Goal: Information Seeking & Learning: Learn about a topic

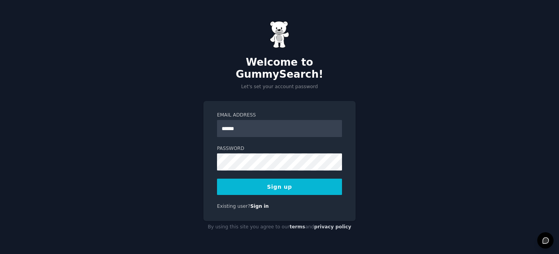
type input "**********"
click at [242, 179] on button "Sign up" at bounding box center [279, 187] width 125 height 16
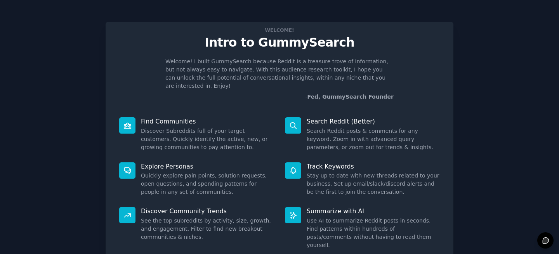
scroll to position [50, 0]
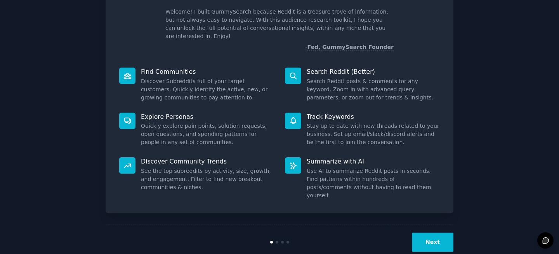
click at [424, 235] on div "Next" at bounding box center [280, 242] width 348 height 36
click at [424, 233] on button "Next" at bounding box center [433, 242] width 42 height 19
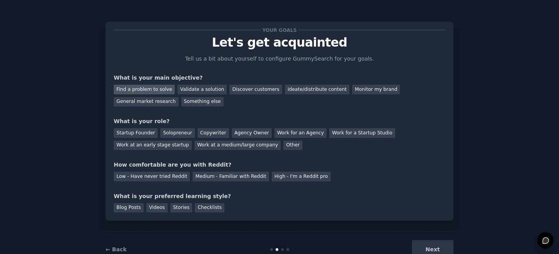
click at [153, 92] on div "Find a problem to solve" at bounding box center [144, 90] width 61 height 10
click at [200, 89] on div "Validate a solution" at bounding box center [202, 90] width 49 height 10
click at [163, 88] on div "Find a problem to solve" at bounding box center [144, 90] width 61 height 10
click at [147, 134] on div "Startup Founder" at bounding box center [136, 133] width 44 height 10
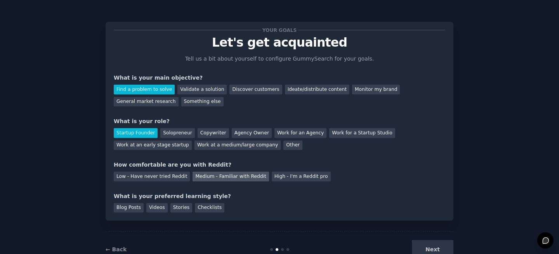
click at [226, 173] on div "Medium - Familiar with Reddit" at bounding box center [231, 177] width 76 height 10
click at [131, 211] on div "Blog Posts" at bounding box center [129, 208] width 30 height 10
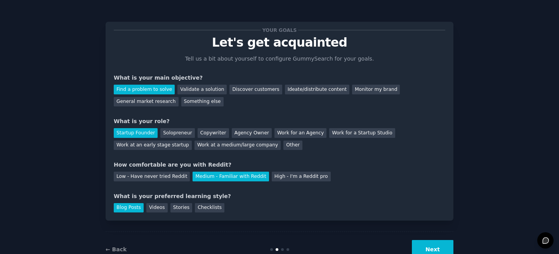
click at [430, 248] on button "Next" at bounding box center [433, 249] width 42 height 19
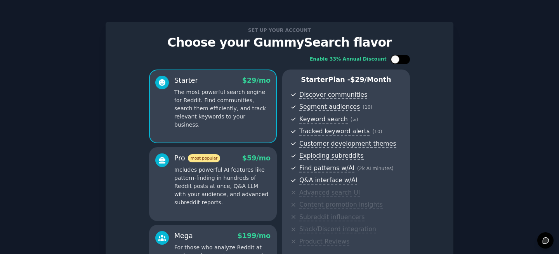
click at [395, 59] on div at bounding box center [395, 59] width 9 height 9
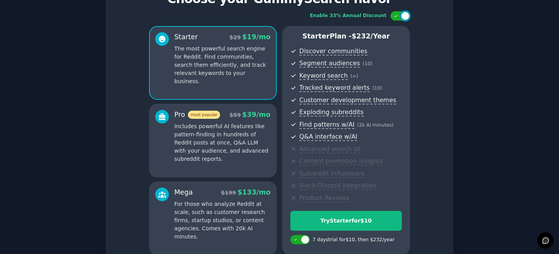
scroll to position [43, 0]
click at [401, 23] on div "Enable 33% Annual Discount Starter $ 29 $ 19 /mo The most powerful search engin…" at bounding box center [280, 133] width 332 height 255
click at [401, 17] on div at bounding box center [405, 16] width 9 height 9
click at [401, 17] on div at bounding box center [400, 16] width 19 height 9
click at [401, 16] on div at bounding box center [405, 16] width 9 height 9
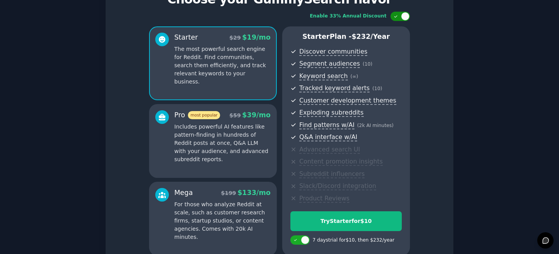
checkbox input "false"
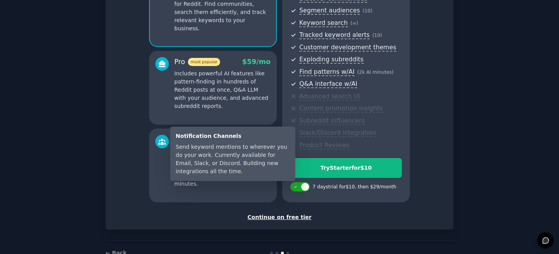
scroll to position [118, 0]
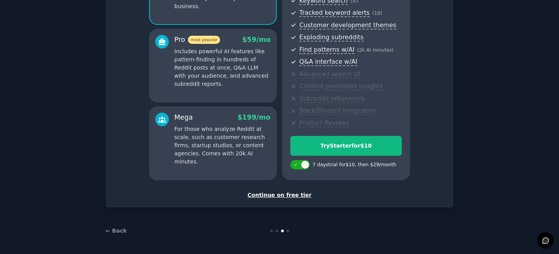
click at [286, 196] on div "Continue on free tier" at bounding box center [280, 195] width 332 height 8
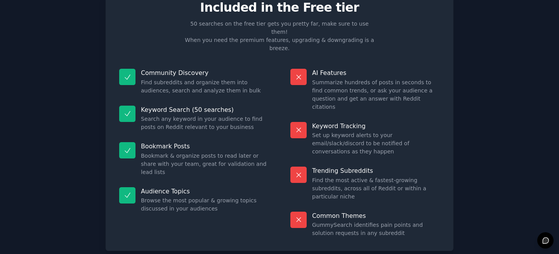
scroll to position [34, 0]
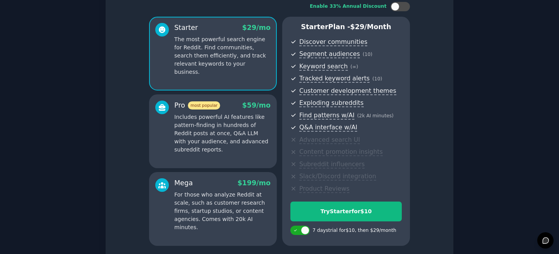
scroll to position [57, 0]
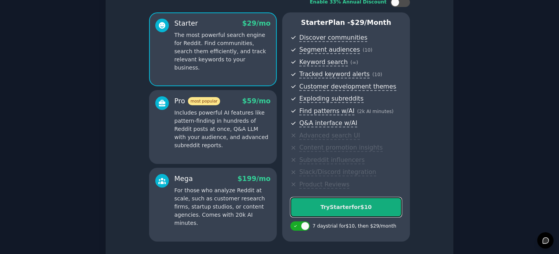
click at [329, 212] on button "Try Starter for $10" at bounding box center [346, 207] width 111 height 20
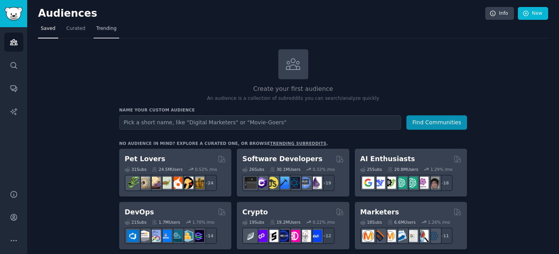
click at [101, 35] on link "Trending" at bounding box center [107, 31] width 26 height 16
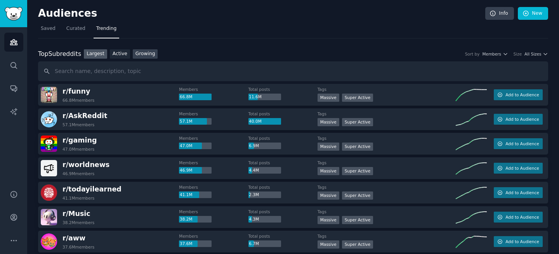
click at [147, 55] on link "Growing" at bounding box center [145, 54] width 25 height 10
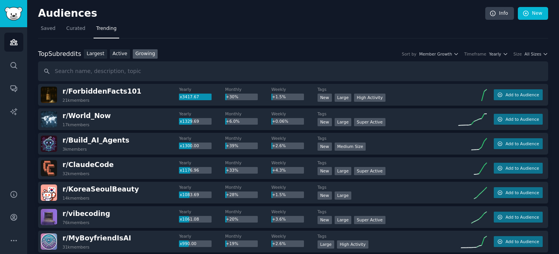
click at [448, 59] on div "Top Subreddits Top Subreddits Largest Active Growing Sort by Member Growth Time…" at bounding box center [293, 65] width 510 height 32
click at [498, 53] on span "Yearly" at bounding box center [496, 53] width 12 height 5
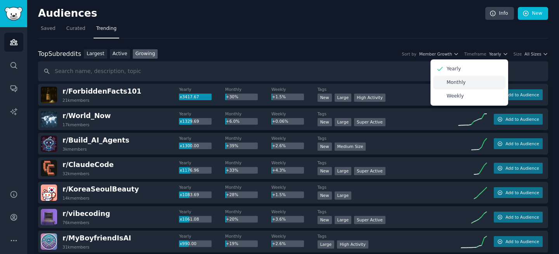
click at [454, 86] on div "Monthly" at bounding box center [470, 83] width 72 height 14
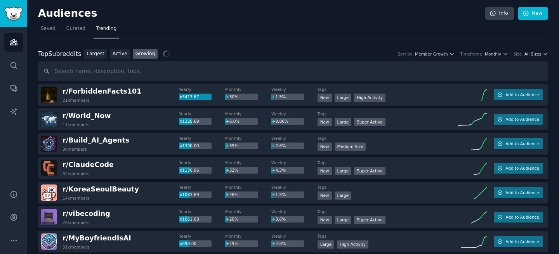
click at [533, 54] on span "All Sizes" at bounding box center [533, 53] width 17 height 5
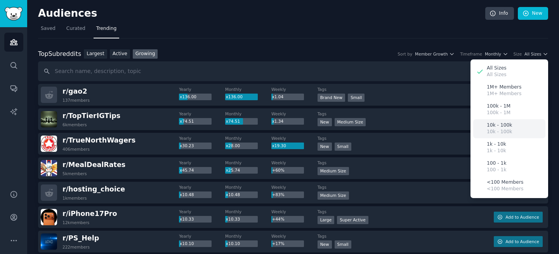
click at [497, 128] on p "10k - 100k" at bounding box center [499, 125] width 25 height 7
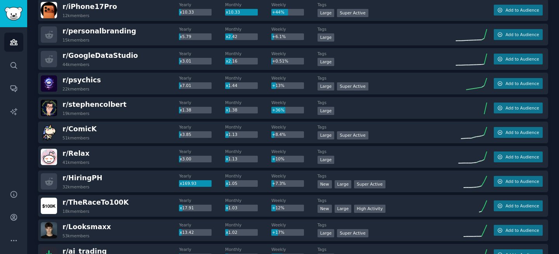
scroll to position [88, 0]
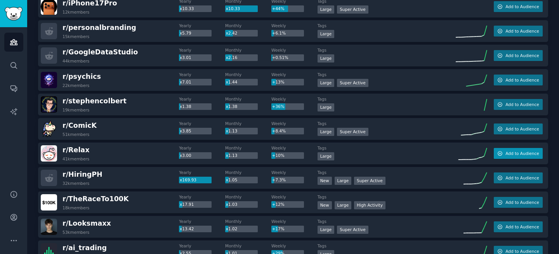
click at [509, 155] on span "Add to Audience" at bounding box center [522, 153] width 33 height 5
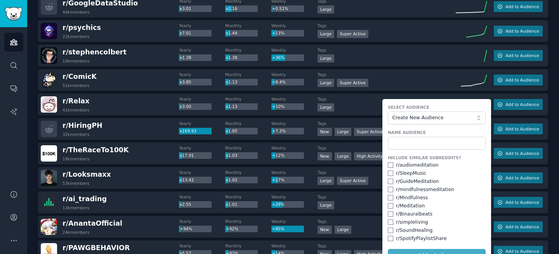
scroll to position [146, 0]
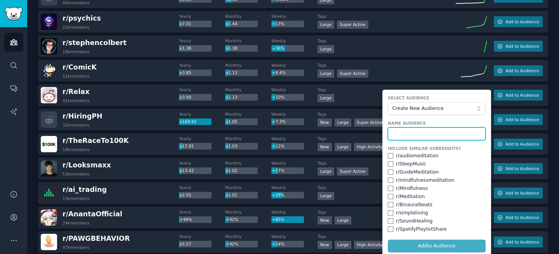
click at [403, 135] on input "text" at bounding box center [437, 133] width 98 height 13
type input "F"
type input "Relax"
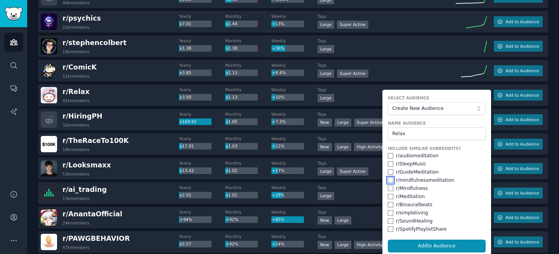
click at [388, 181] on input "checkbox" at bounding box center [390, 180] width 5 height 5
checkbox input "true"
click at [388, 189] on input "checkbox" at bounding box center [390, 188] width 5 height 5
checkbox input "true"
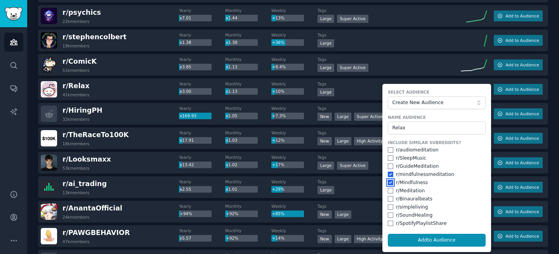
scroll to position [153, 0]
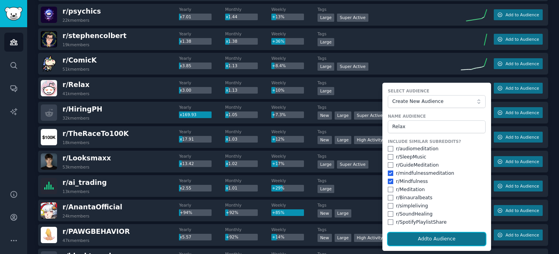
click at [408, 242] on button "Add to Audience" at bounding box center [437, 239] width 98 height 13
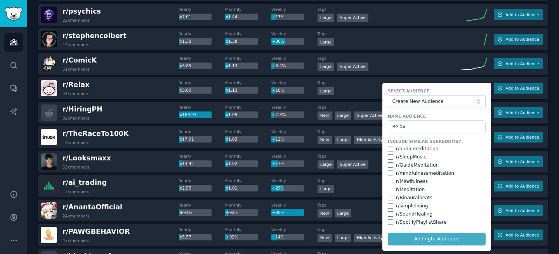
checkbox input "false"
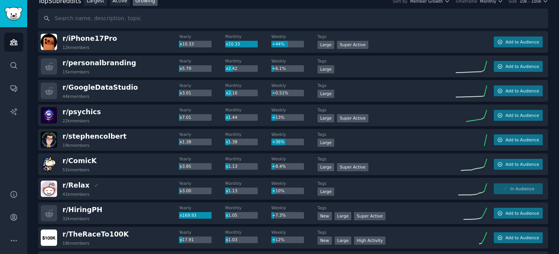
scroll to position [0, 0]
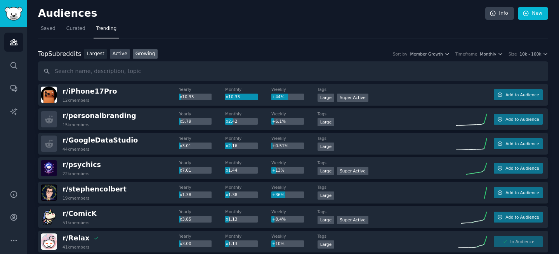
click at [118, 51] on link "Active" at bounding box center [120, 54] width 20 height 10
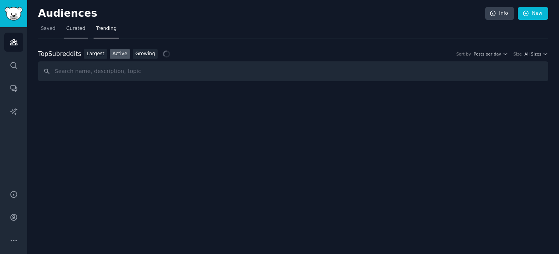
click at [72, 30] on span "Curated" at bounding box center [75, 28] width 19 height 7
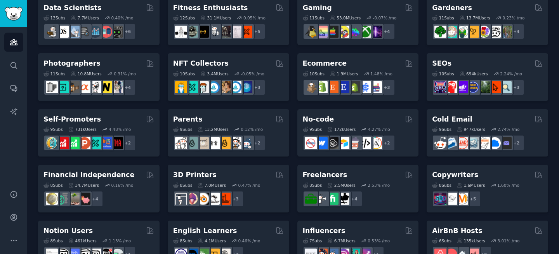
scroll to position [232, 0]
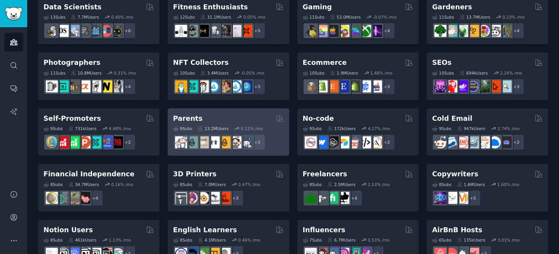
click at [202, 115] on div "Parents" at bounding box center [228, 119] width 111 height 10
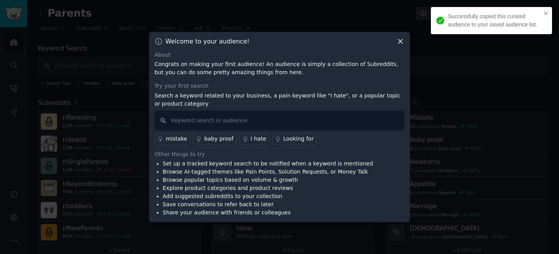
click at [400, 41] on icon at bounding box center [401, 41] width 4 height 4
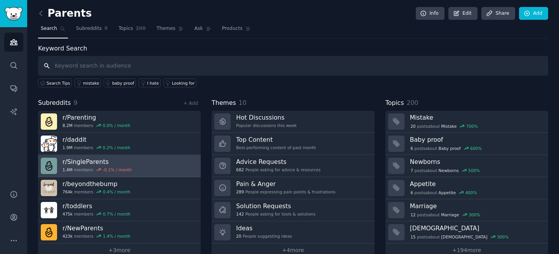
scroll to position [14, 0]
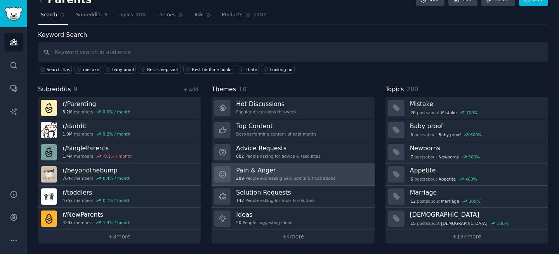
click at [251, 167] on h3 "Pain & Anger" at bounding box center [285, 170] width 99 height 8
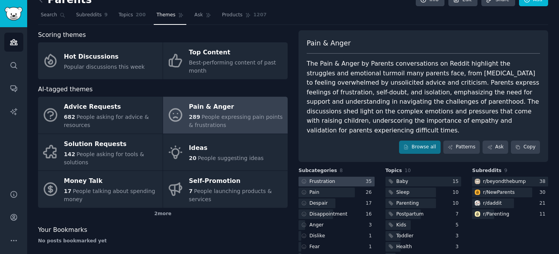
scroll to position [56, 0]
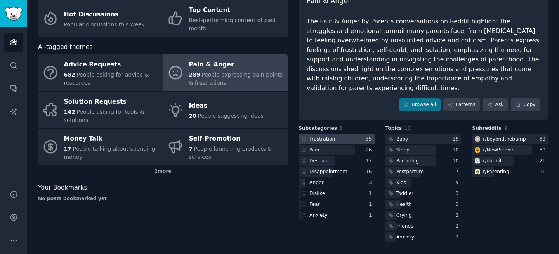
click at [348, 137] on div at bounding box center [337, 139] width 76 height 10
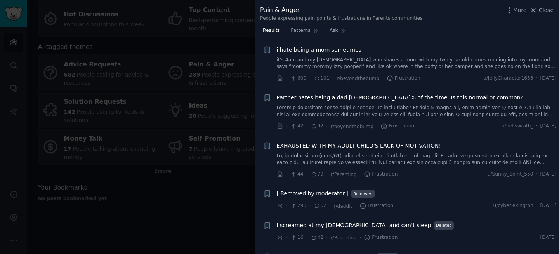
scroll to position [167, 0]
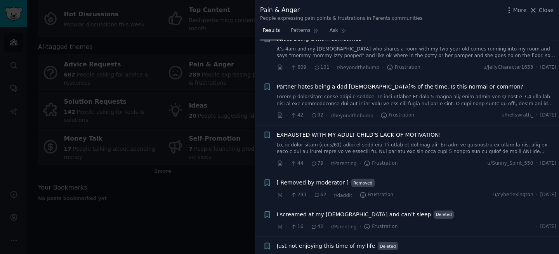
click at [68, 131] on div at bounding box center [279, 127] width 559 height 254
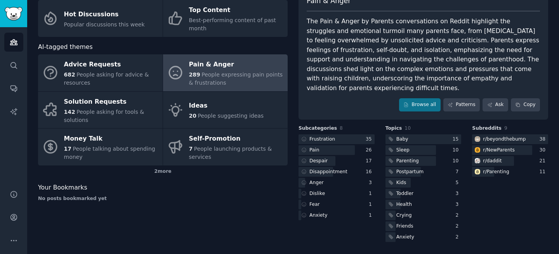
scroll to position [14, 0]
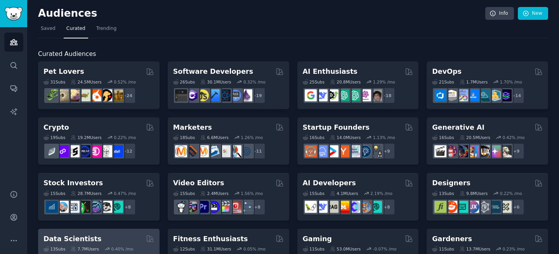
drag, startPoint x: 106, startPoint y: 29, endPoint x: 115, endPoint y: 136, distance: 106.9
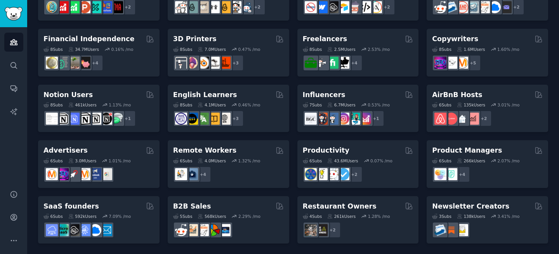
scroll to position [368, 0]
click at [256, 180] on div "+ 4" at bounding box center [228, 174] width 111 height 16
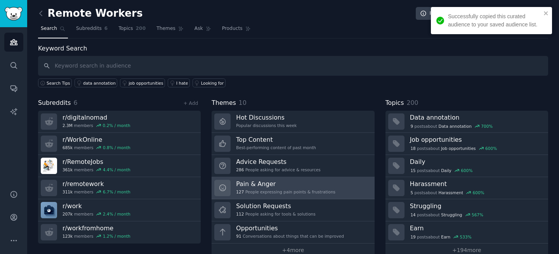
click at [265, 179] on link "Pain & Anger 127 People expressing pain points & frustrations" at bounding box center [293, 188] width 163 height 22
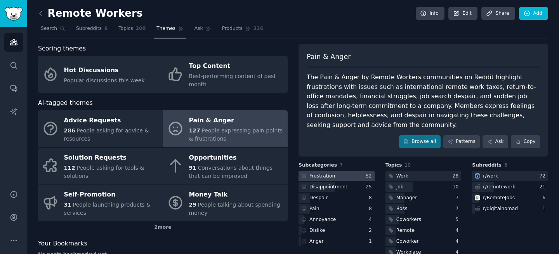
click at [344, 178] on div at bounding box center [337, 176] width 76 height 10
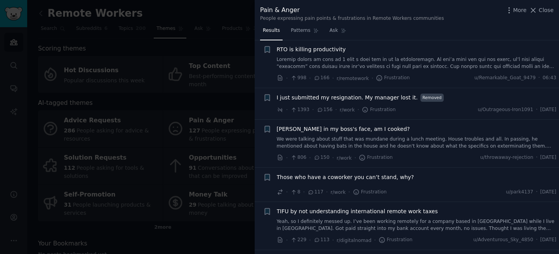
scroll to position [277, 0]
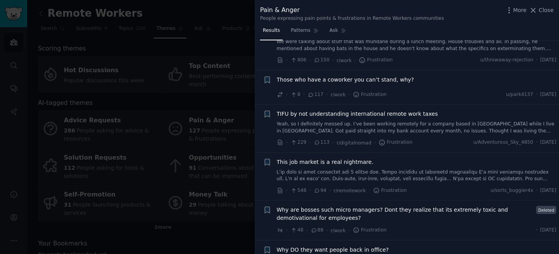
click at [23, 16] on div at bounding box center [279, 127] width 559 height 254
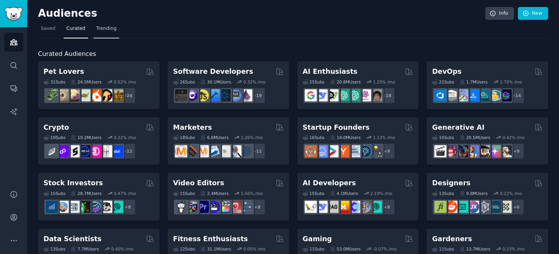
click at [103, 35] on link "Trending" at bounding box center [107, 31] width 26 height 16
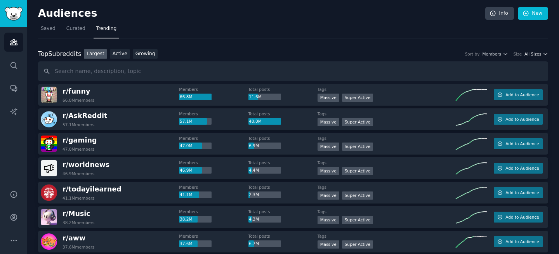
click at [534, 56] on span "All Sizes" at bounding box center [533, 53] width 17 height 5
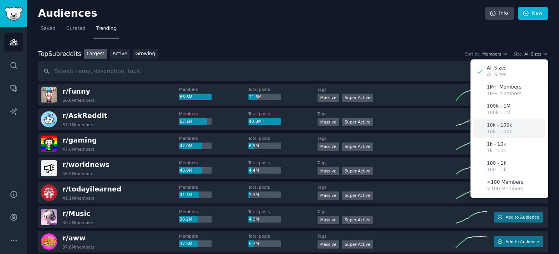
click at [492, 126] on p "10k - 100k" at bounding box center [499, 125] width 25 height 7
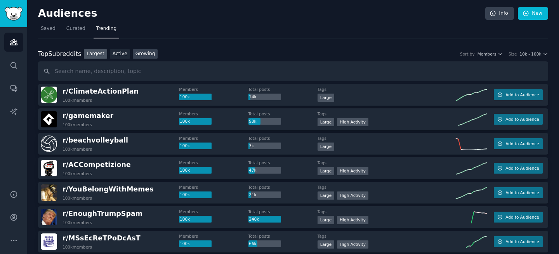
click at [137, 53] on link "Growing" at bounding box center [145, 54] width 25 height 10
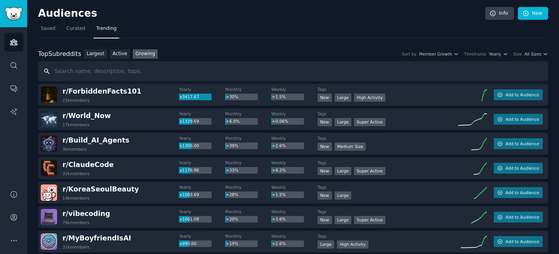
click at [133, 71] on input "text" at bounding box center [293, 71] width 510 height 20
type input "w"
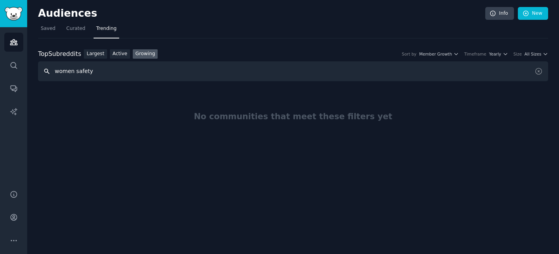
drag, startPoint x: 74, startPoint y: 72, endPoint x: 25, endPoint y: 72, distance: 49.0
click at [26, 72] on div "Audiences Search Conversations AI Reports Help Account More Audiences Info New …" at bounding box center [279, 127] width 559 height 254
drag, startPoint x: 73, startPoint y: 72, endPoint x: 33, endPoint y: 67, distance: 40.3
click at [33, 67] on div "Audiences Info New Saved Curated Trending Top Subreddits Top Subreddits Largest…" at bounding box center [293, 127] width 532 height 254
type input "safety"
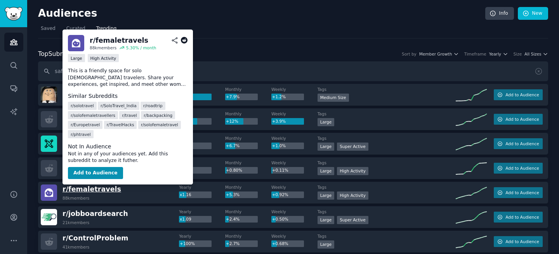
click at [99, 190] on span "r/ femaletravels" at bounding box center [92, 189] width 59 height 8
click at [99, 174] on button "Add to Audience" at bounding box center [95, 173] width 55 height 12
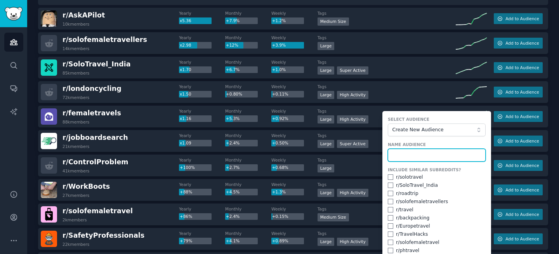
scroll to position [77, 0]
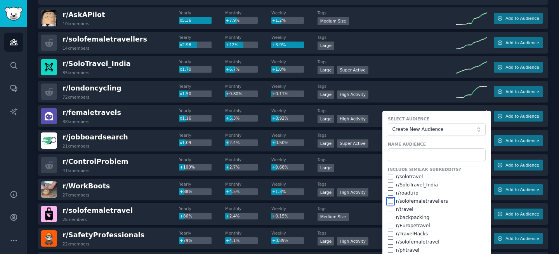
click at [389, 201] on input "checkbox" at bounding box center [390, 201] width 5 height 5
checkbox input "true"
click at [388, 179] on input "checkbox" at bounding box center [390, 176] width 5 height 5
checkbox input "true"
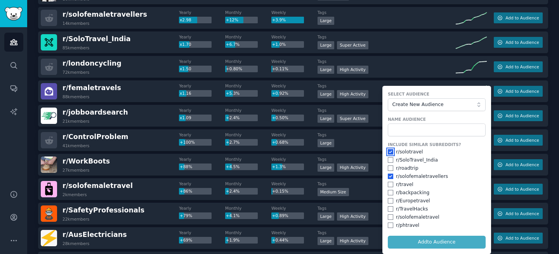
scroll to position [104, 0]
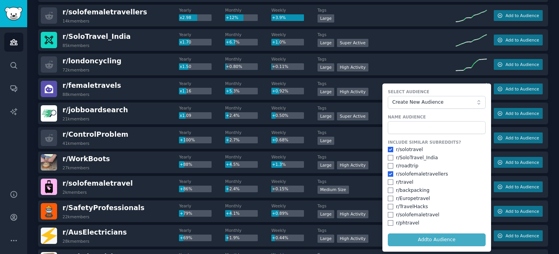
click at [419, 239] on form "Select Audience Create New Audience Name Audience Include Similar Subreddits? r…" at bounding box center [437, 168] width 109 height 168
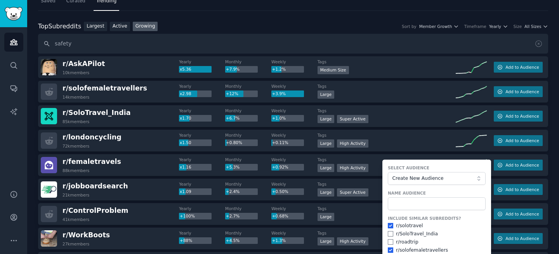
scroll to position [61, 0]
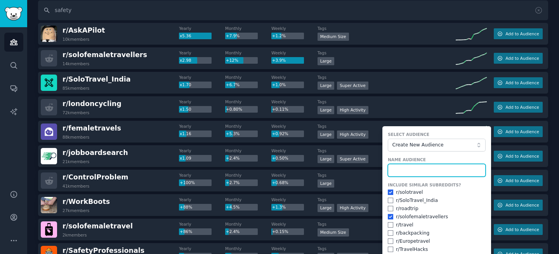
click at [415, 171] on input "text" at bounding box center [437, 170] width 98 height 13
type input "Safety"
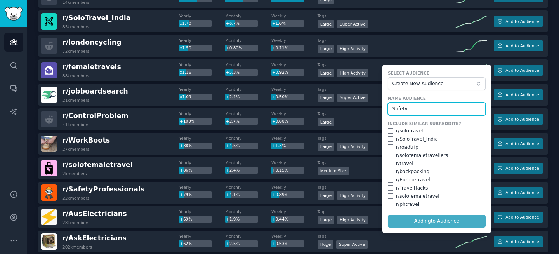
checkbox input "false"
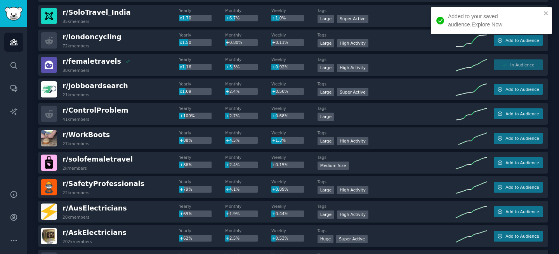
scroll to position [127, 0]
click at [472, 26] on link "Explore Now" at bounding box center [487, 24] width 31 height 6
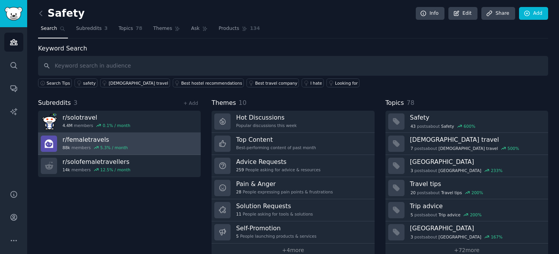
click at [146, 140] on link "r/ femaletravels 88k members 5.3 % / month" at bounding box center [119, 144] width 163 height 22
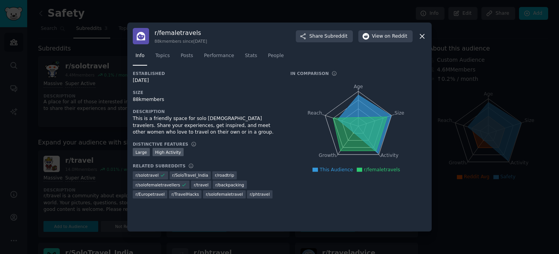
click at [101, 145] on div at bounding box center [279, 127] width 559 height 254
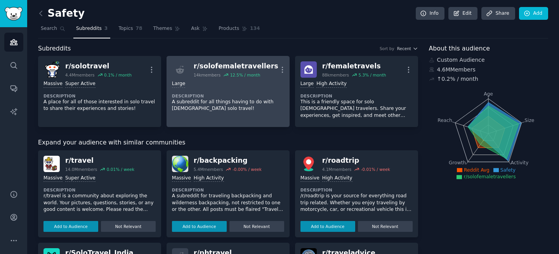
click at [226, 104] on p "A subreddit for all things having to do with [DEMOGRAPHIC_DATA] solo travel!" at bounding box center [228, 106] width 112 height 14
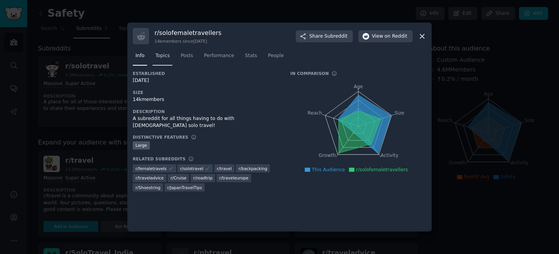
click at [164, 60] on link "Topics" at bounding box center [163, 58] width 20 height 16
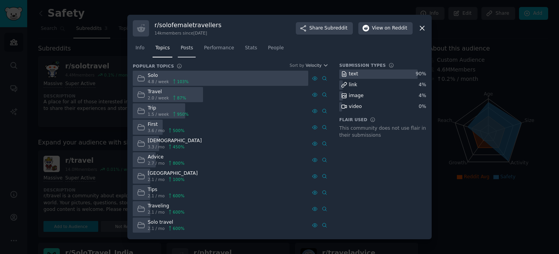
click at [183, 57] on link "Posts" at bounding box center [187, 50] width 18 height 16
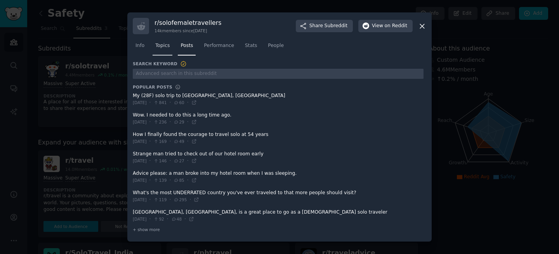
click at [169, 53] on link "Topics" at bounding box center [163, 48] width 20 height 16
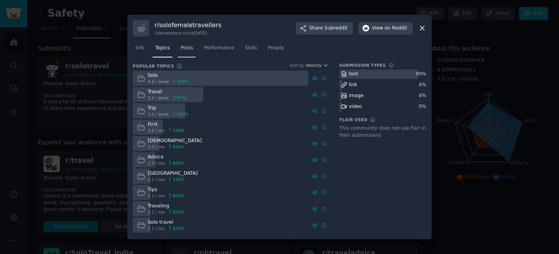
click at [186, 49] on span "Posts" at bounding box center [187, 48] width 12 height 7
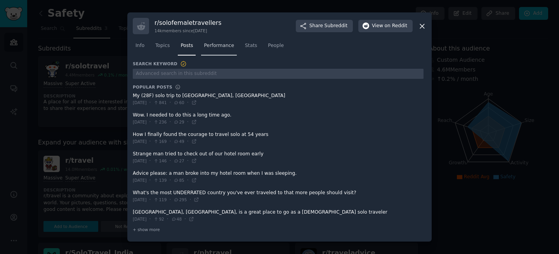
click at [216, 47] on span "Performance" at bounding box center [219, 45] width 30 height 7
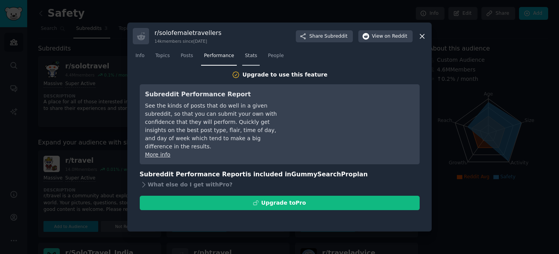
click at [253, 56] on span "Stats" at bounding box center [251, 55] width 12 height 7
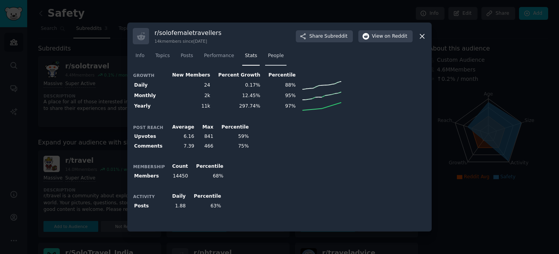
click at [281, 56] on span "People" at bounding box center [276, 55] width 16 height 7
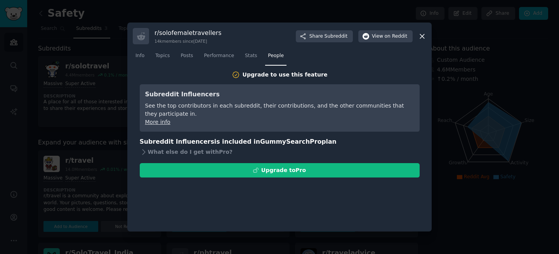
click at [92, 110] on div at bounding box center [279, 127] width 559 height 254
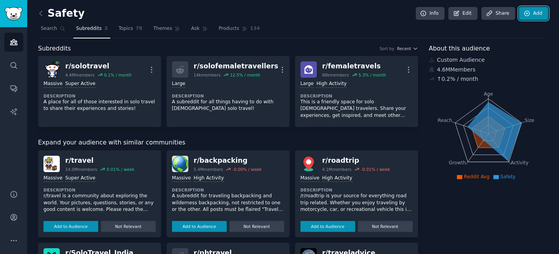
click at [537, 19] on link "Add" at bounding box center [533, 13] width 29 height 13
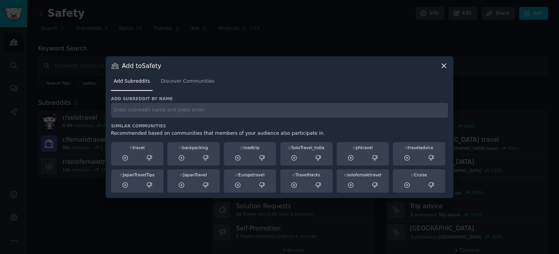
click at [437, 66] on div "Add to Safety" at bounding box center [279, 66] width 337 height 8
click at [446, 67] on icon at bounding box center [444, 66] width 4 height 4
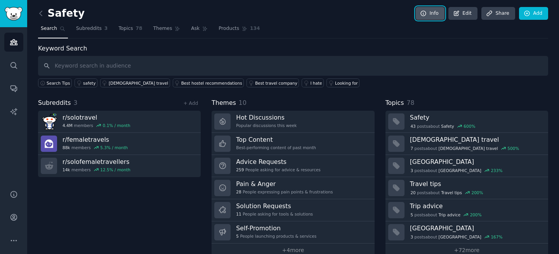
click at [429, 10] on link "Info" at bounding box center [430, 13] width 29 height 13
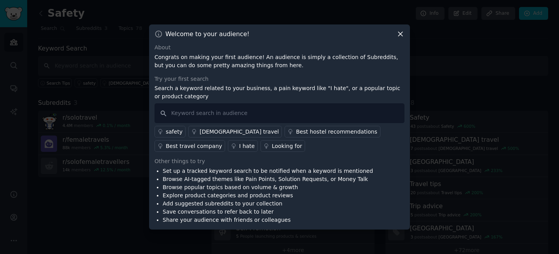
click at [420, 63] on div at bounding box center [279, 127] width 559 height 254
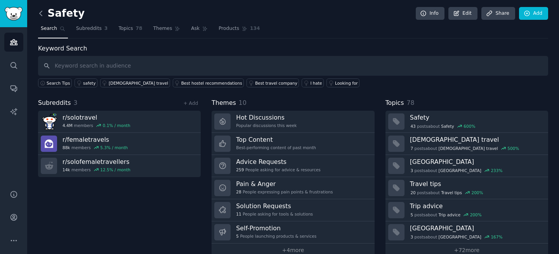
click at [43, 11] on icon at bounding box center [41, 13] width 8 height 8
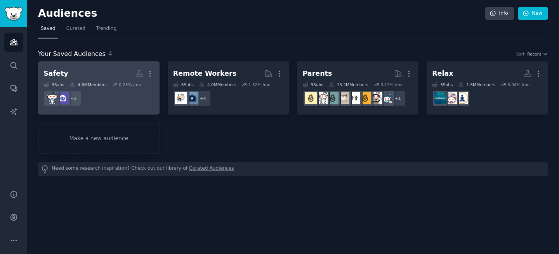
click at [101, 69] on h2 "Safety More" at bounding box center [99, 74] width 111 height 14
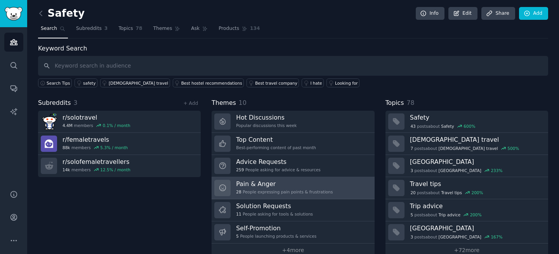
click at [277, 187] on h3 "Pain & Anger" at bounding box center [284, 184] width 97 height 8
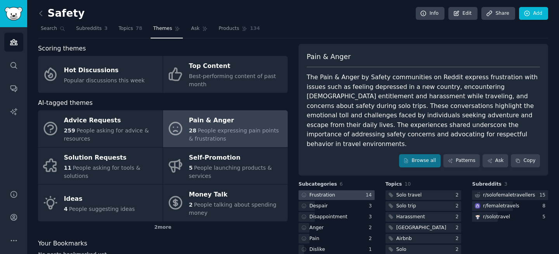
click at [331, 192] on div "Frustration" at bounding box center [323, 195] width 26 height 7
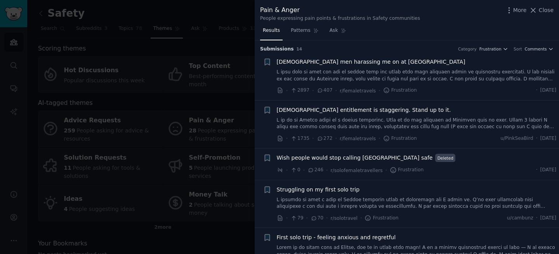
click at [113, 24] on div at bounding box center [279, 127] width 559 height 254
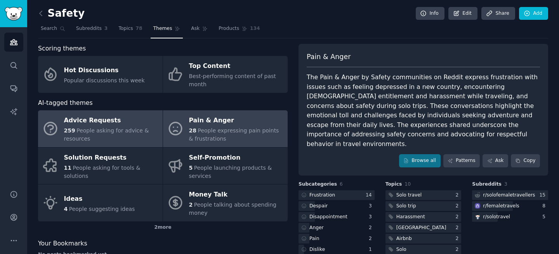
click at [76, 121] on div "Advice Requests" at bounding box center [111, 121] width 95 height 12
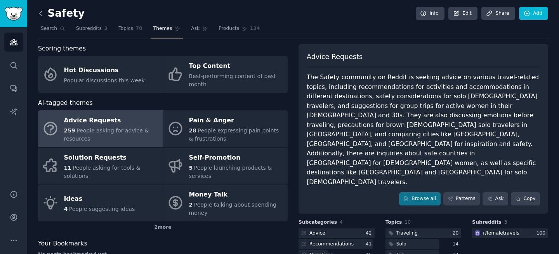
click at [42, 12] on icon at bounding box center [41, 13] width 8 height 8
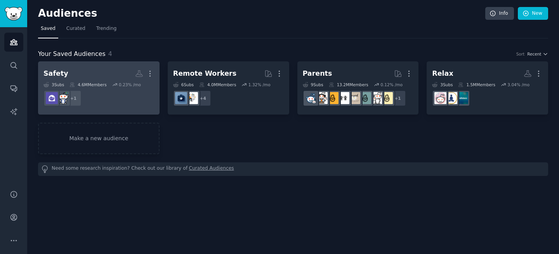
click at [108, 66] on link "Safety More 3 Sub s 4.6M Members 0.23 % /mo + 1" at bounding box center [99, 87] width 122 height 53
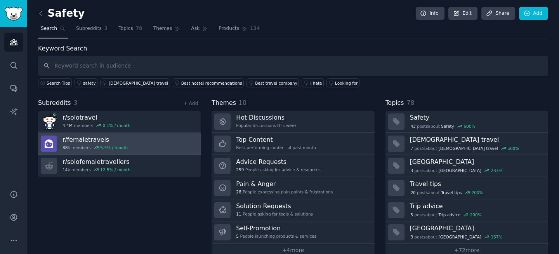
click at [133, 136] on link "r/ femaletravels 88k members 5.3 % / month" at bounding box center [119, 144] width 163 height 22
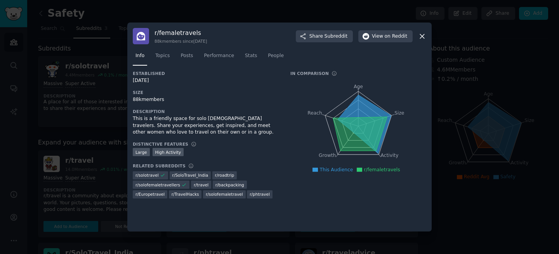
click at [99, 134] on div at bounding box center [279, 127] width 559 height 254
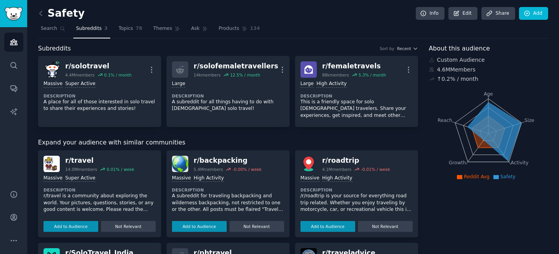
click at [45, 12] on link at bounding box center [43, 13] width 10 height 12
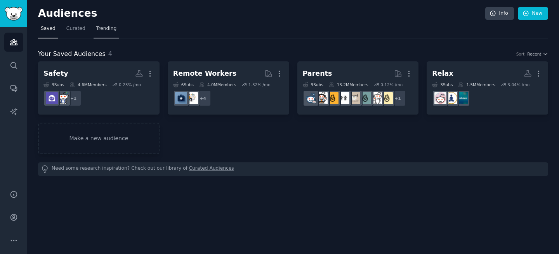
click at [102, 34] on link "Trending" at bounding box center [107, 31] width 26 height 16
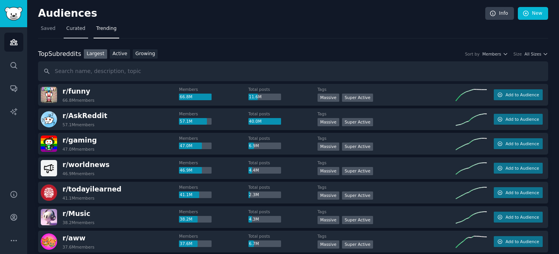
click at [78, 31] on span "Curated" at bounding box center [75, 28] width 19 height 7
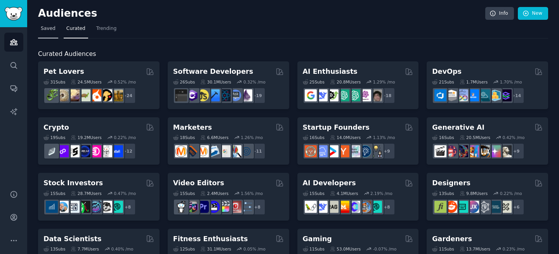
click at [46, 28] on span "Saved" at bounding box center [48, 28] width 15 height 7
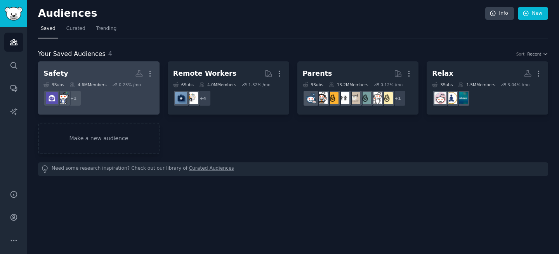
click at [104, 85] on div "4.6M Members" at bounding box center [88, 84] width 37 height 5
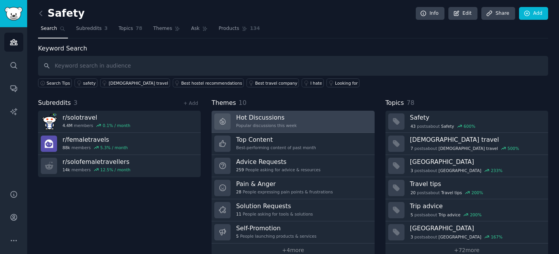
click at [273, 125] on div "Popular discussions this week" at bounding box center [266, 125] width 61 height 5
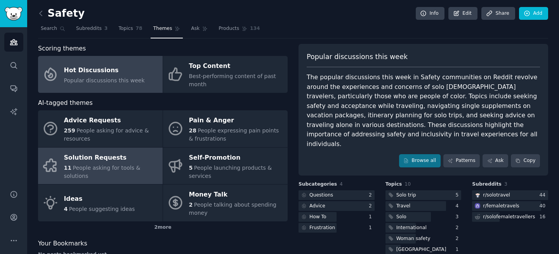
click at [104, 162] on div "Solution Requests" at bounding box center [111, 158] width 95 height 12
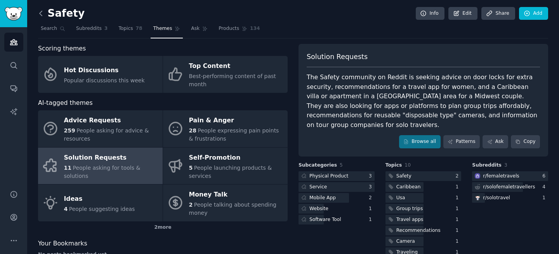
click at [38, 10] on icon at bounding box center [41, 13] width 8 height 8
